Goal: Check status: Check status

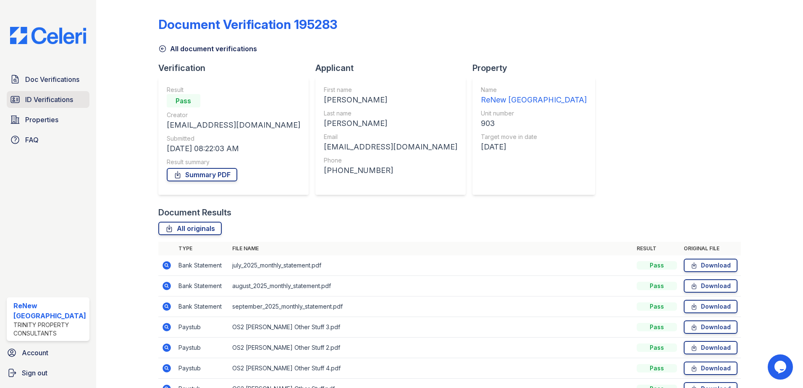
drag, startPoint x: 50, startPoint y: 98, endPoint x: 55, endPoint y: 97, distance: 4.7
click at [50, 98] on span "ID Verifications" at bounding box center [49, 99] width 48 height 10
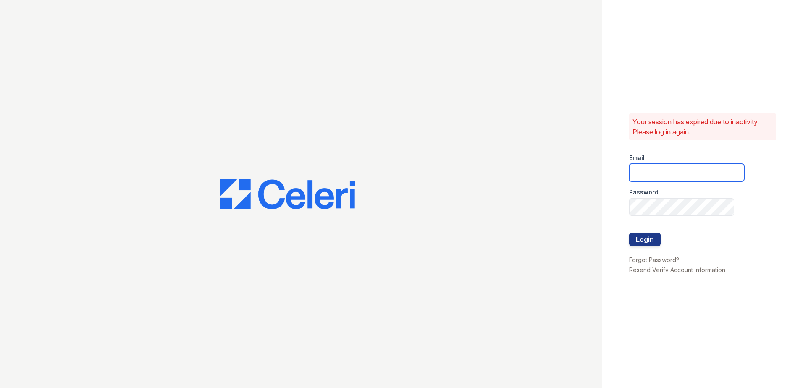
type input "[EMAIL_ADDRESS][DOMAIN_NAME]"
click at [635, 243] on button "Login" at bounding box center [644, 239] width 31 height 13
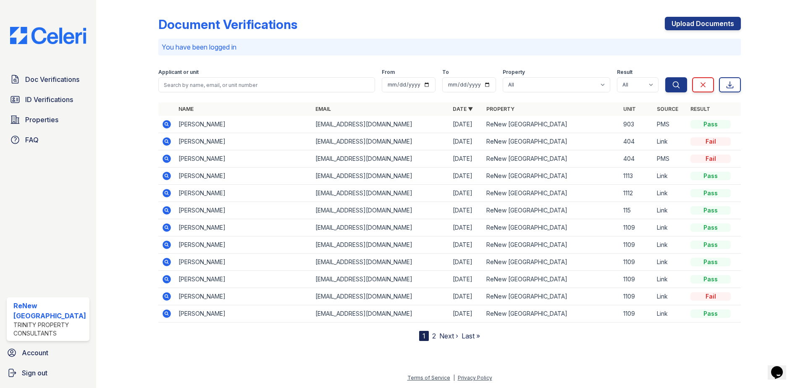
click at [190, 281] on td "[PERSON_NAME]" at bounding box center [243, 279] width 137 height 17
click at [167, 281] on icon at bounding box center [167, 279] width 8 height 8
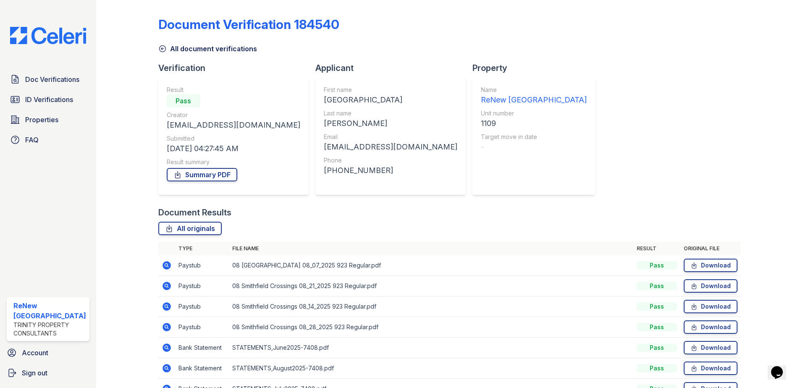
scroll to position [48, 0]
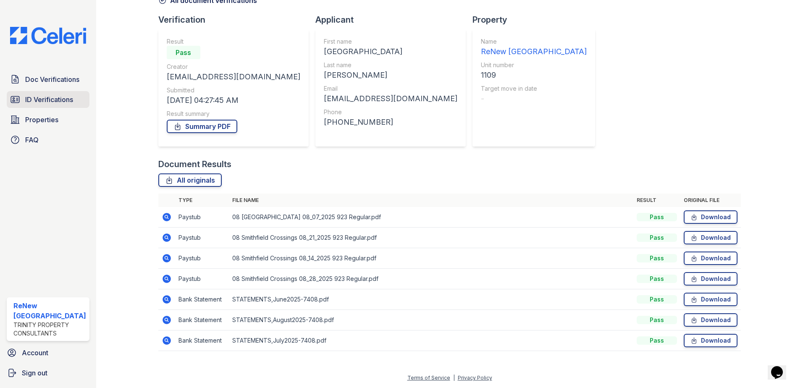
click at [57, 99] on span "ID Verifications" at bounding box center [49, 99] width 48 height 10
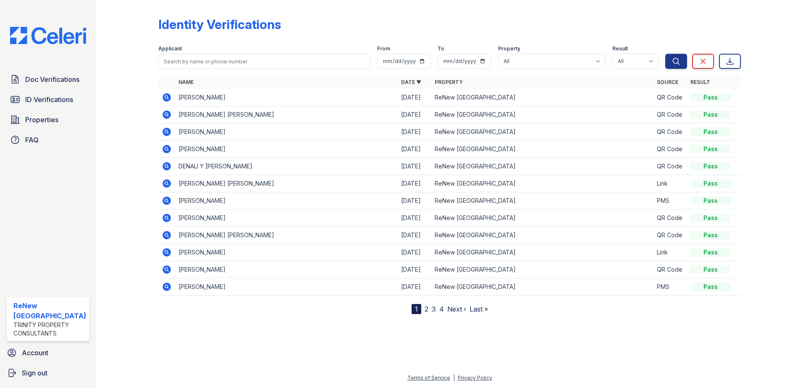
click at [423, 307] on nav "1 2 3 4 Next › Last »" at bounding box center [450, 309] width 76 height 10
click at [427, 308] on link "2" at bounding box center [427, 309] width 4 height 8
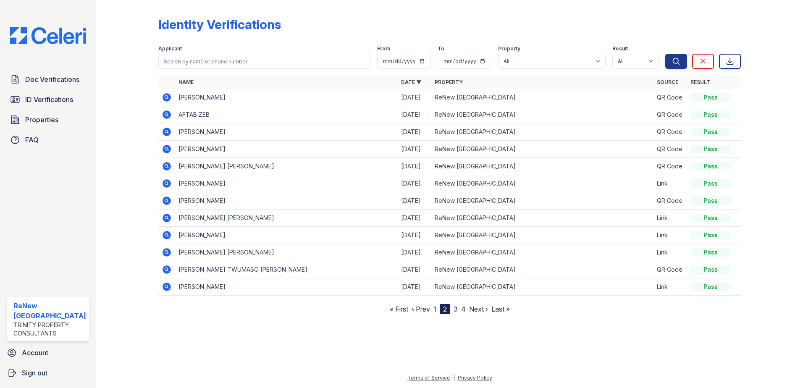
click at [455, 307] on link "3" at bounding box center [456, 309] width 4 height 8
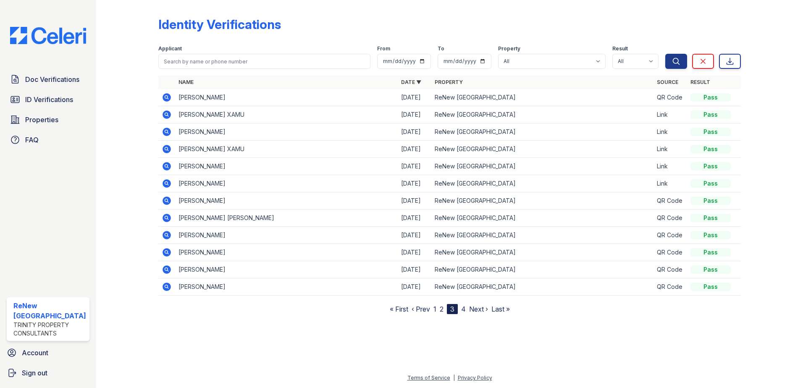
click at [464, 309] on link "4" at bounding box center [463, 309] width 5 height 8
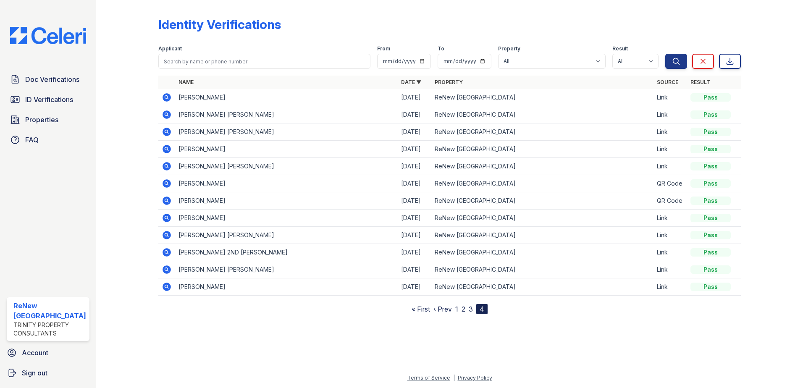
click at [166, 149] on icon at bounding box center [166, 148] width 2 height 2
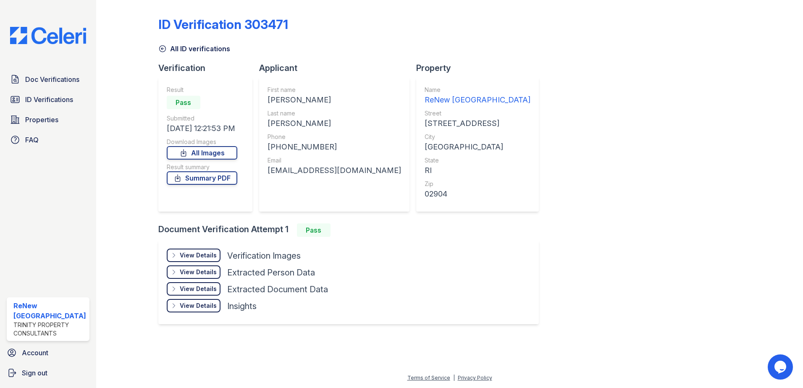
drag, startPoint x: 199, startPoint y: 178, endPoint x: 180, endPoint y: 187, distance: 20.7
click at [180, 187] on div "Result Pass Submitted 08/28/25 12:21:53 PM Download Images All Images Result su…" at bounding box center [202, 145] width 71 height 118
click at [186, 179] on link "Summary PDF" at bounding box center [202, 177] width 71 height 13
click at [565, 71] on div "ID Verification 303471 All ID verifications Verification Result Pass Submitted …" at bounding box center [449, 169] width 583 height 333
click at [220, 152] on link "All Images" at bounding box center [202, 152] width 71 height 13
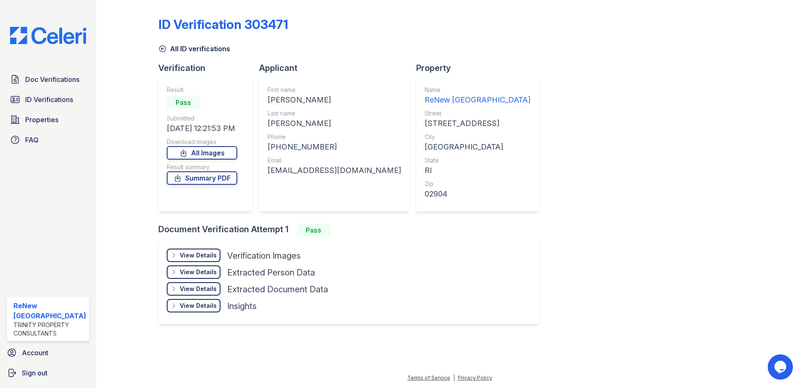
click at [569, 67] on div "ID Verification 303471 All ID verifications Verification Result Pass Submitted …" at bounding box center [449, 169] width 583 height 333
